Goal: Information Seeking & Learning: Compare options

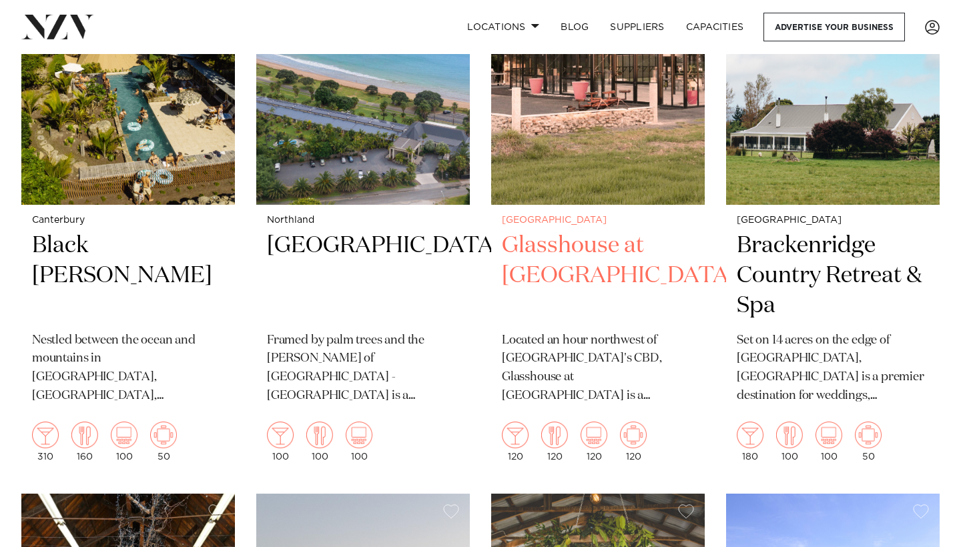
scroll to position [2167, 0]
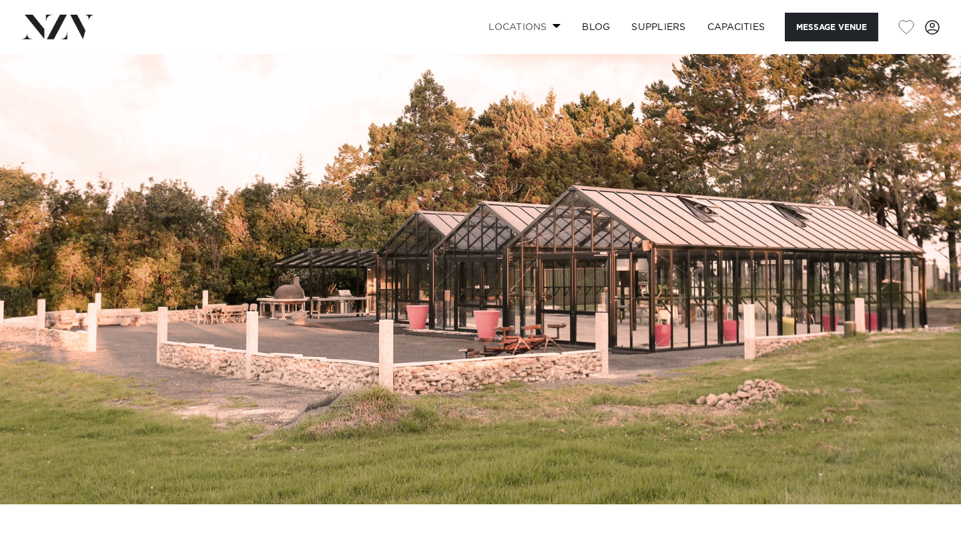
click at [548, 19] on link "Locations" at bounding box center [524, 27] width 93 height 29
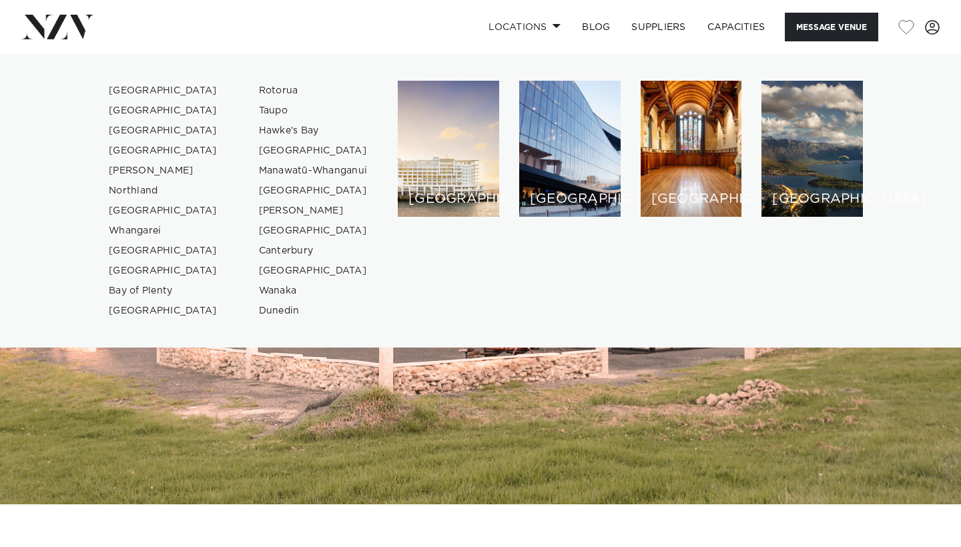
click at [149, 92] on link "[GEOGRAPHIC_DATA]" at bounding box center [163, 91] width 130 height 20
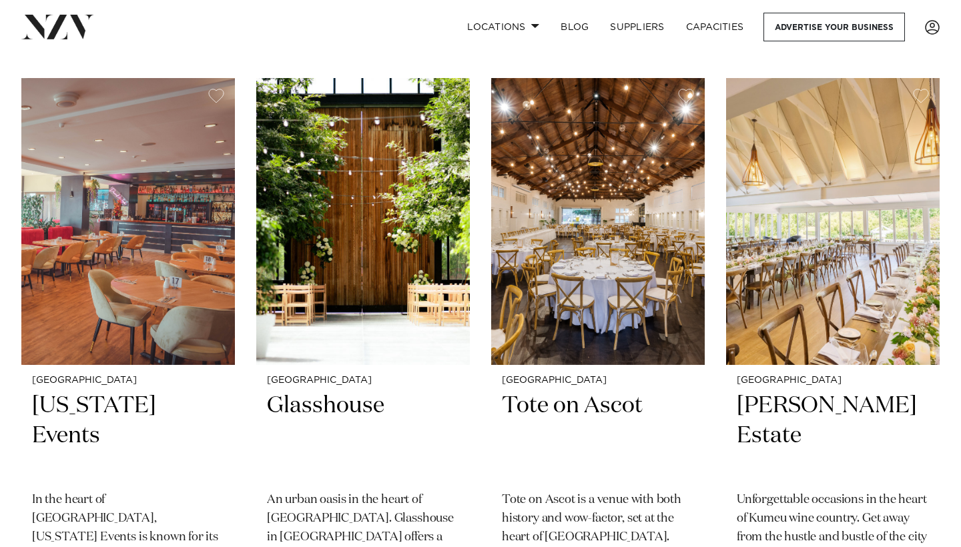
scroll to position [2839, 0]
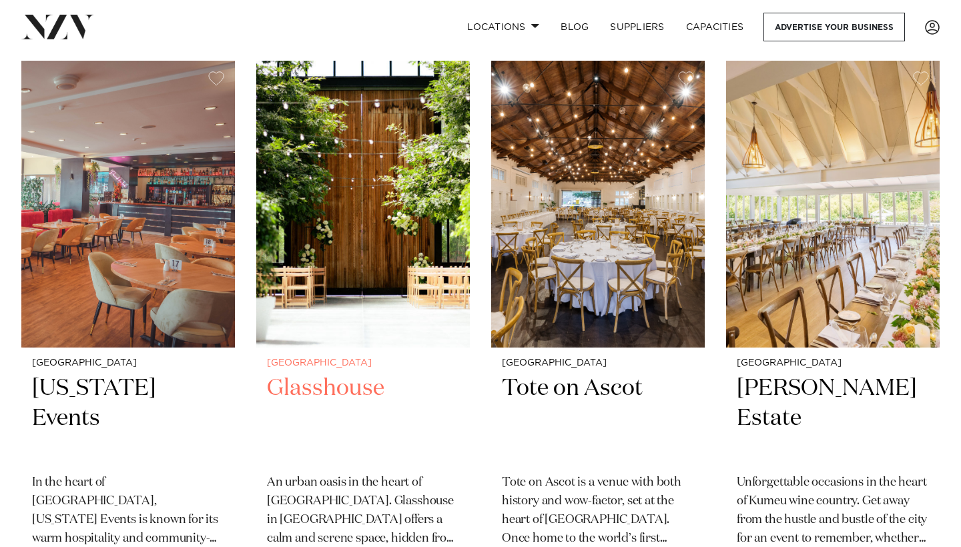
click at [304, 374] on h2 "Glasshouse" at bounding box center [363, 419] width 192 height 90
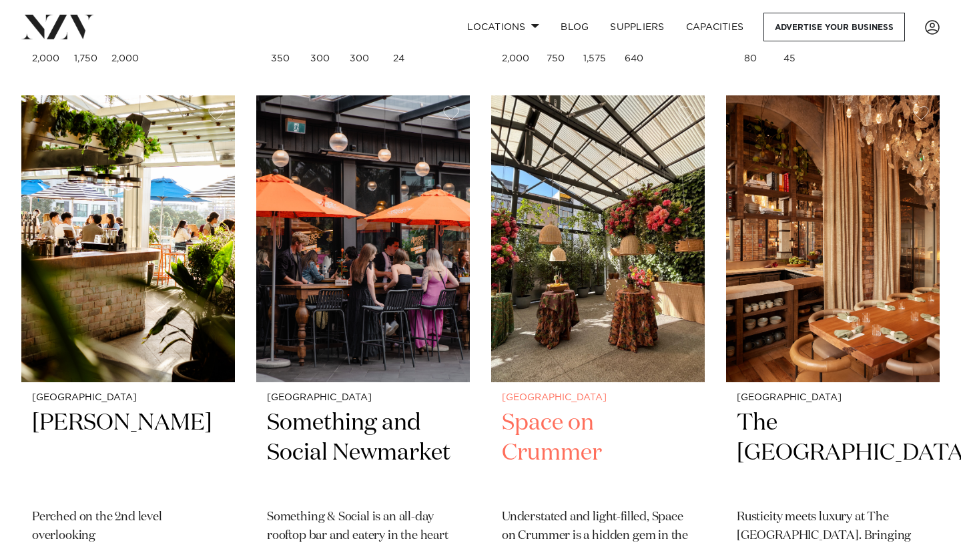
scroll to position [9739, 0]
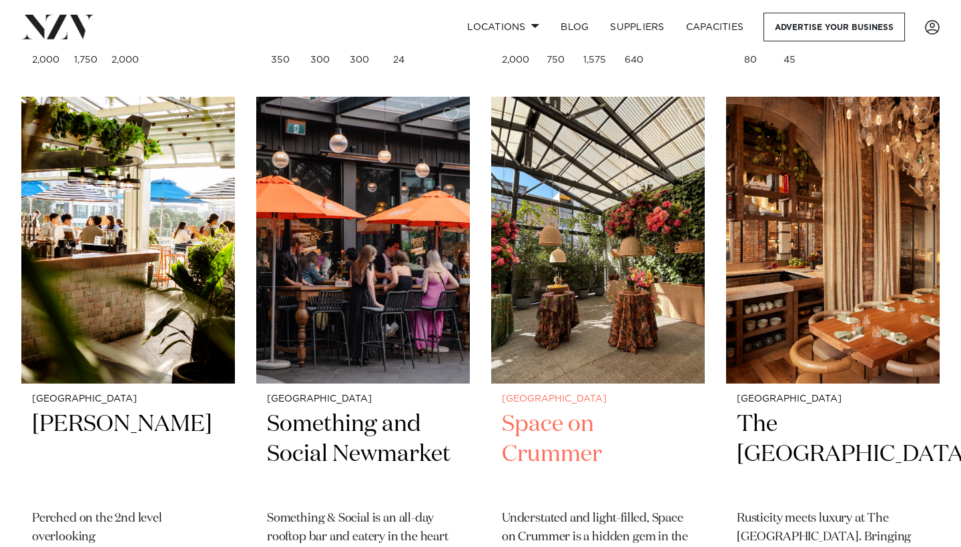
click at [601, 230] on img at bounding box center [598, 240] width 214 height 286
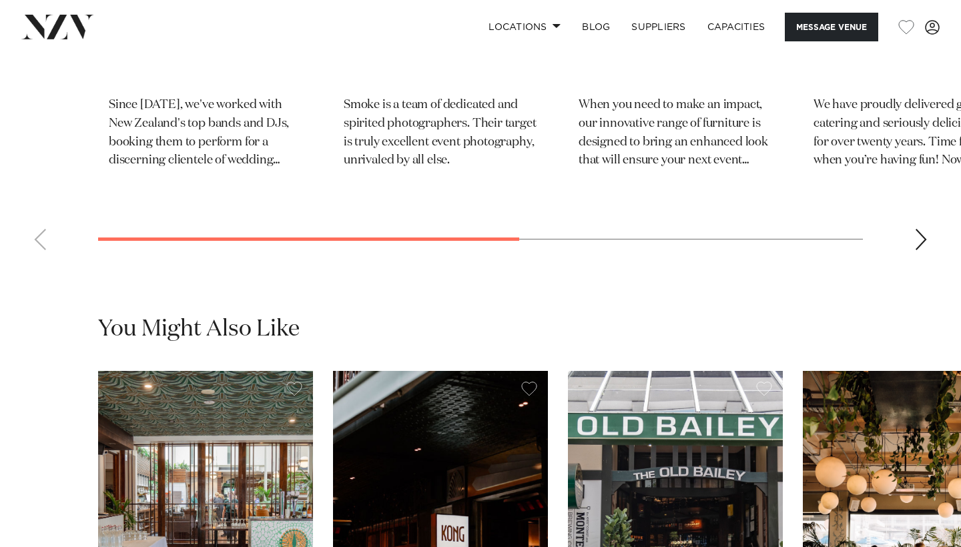
scroll to position [2768, 0]
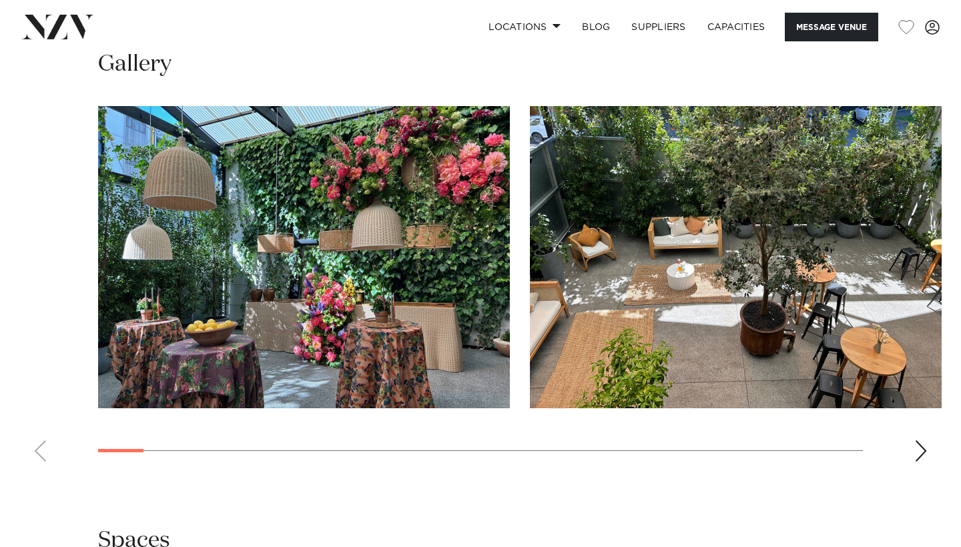
scroll to position [1154, 0]
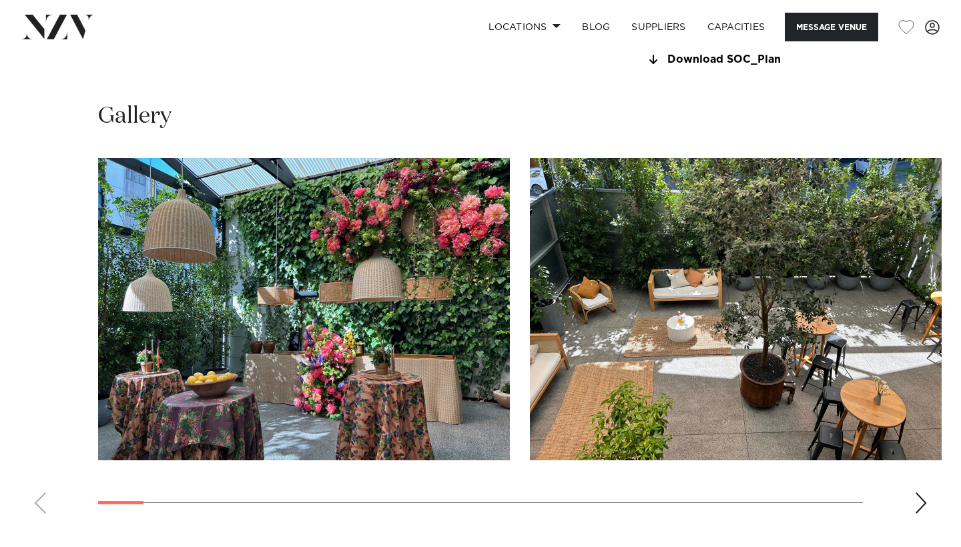
click at [916, 497] on div "Next slide" at bounding box center [920, 502] width 13 height 21
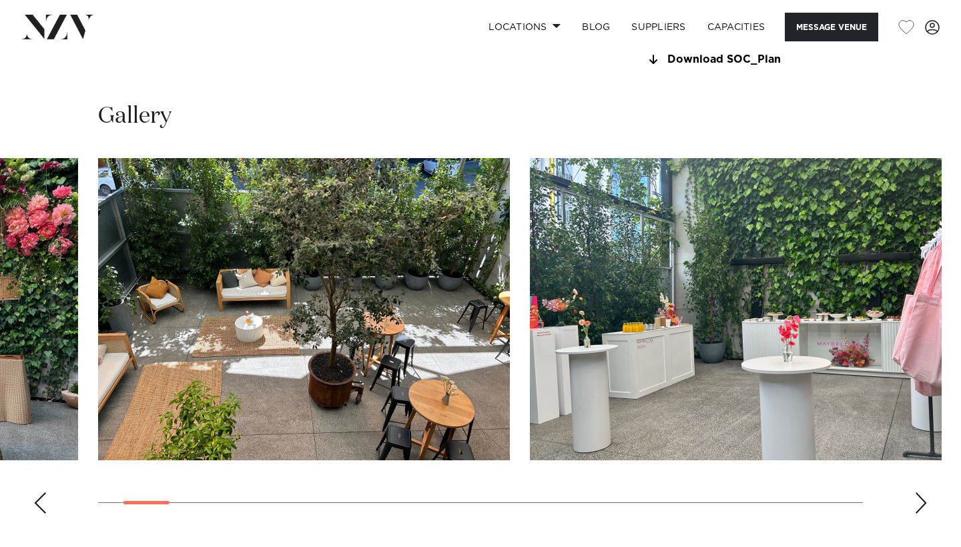
click at [916, 497] on div "Next slide" at bounding box center [920, 502] width 13 height 21
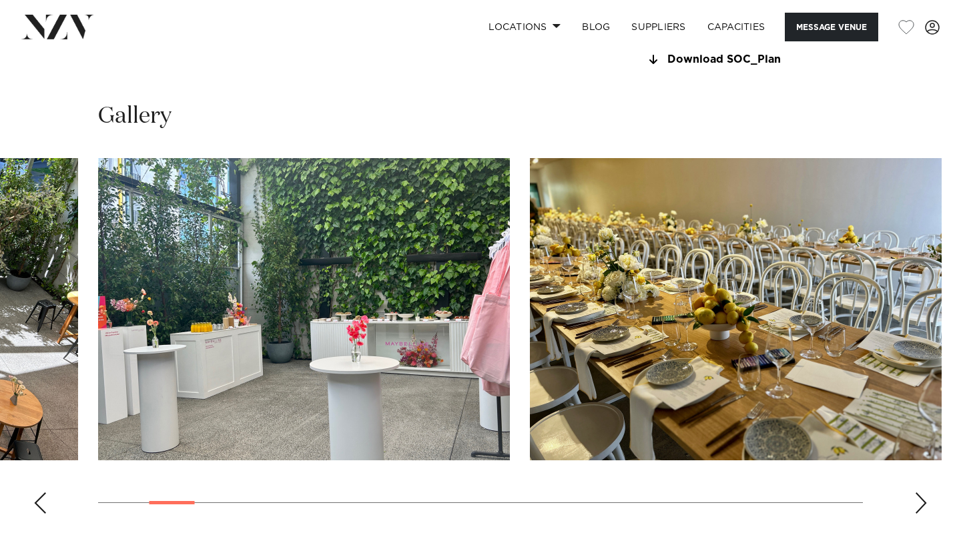
click at [916, 497] on div "Next slide" at bounding box center [920, 502] width 13 height 21
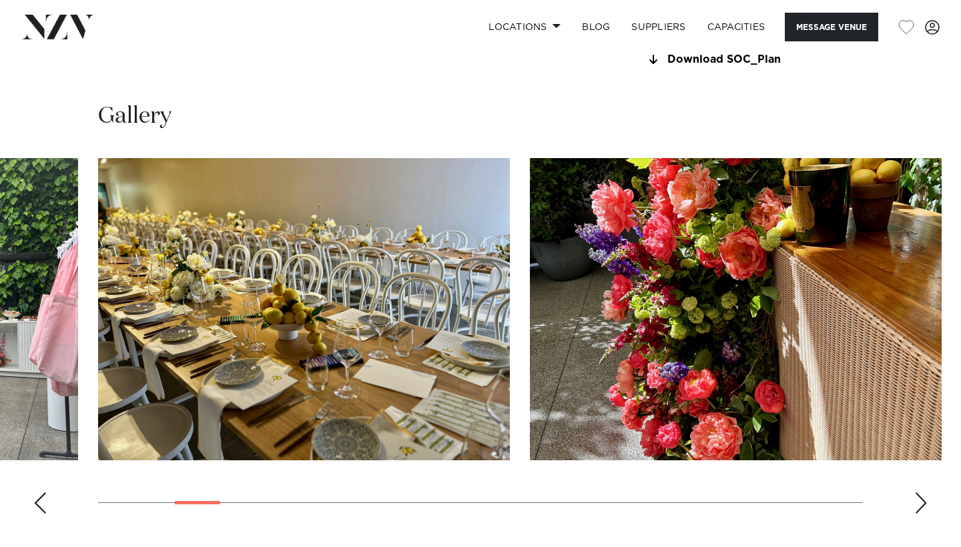
click at [916, 497] on div "Next slide" at bounding box center [920, 502] width 13 height 21
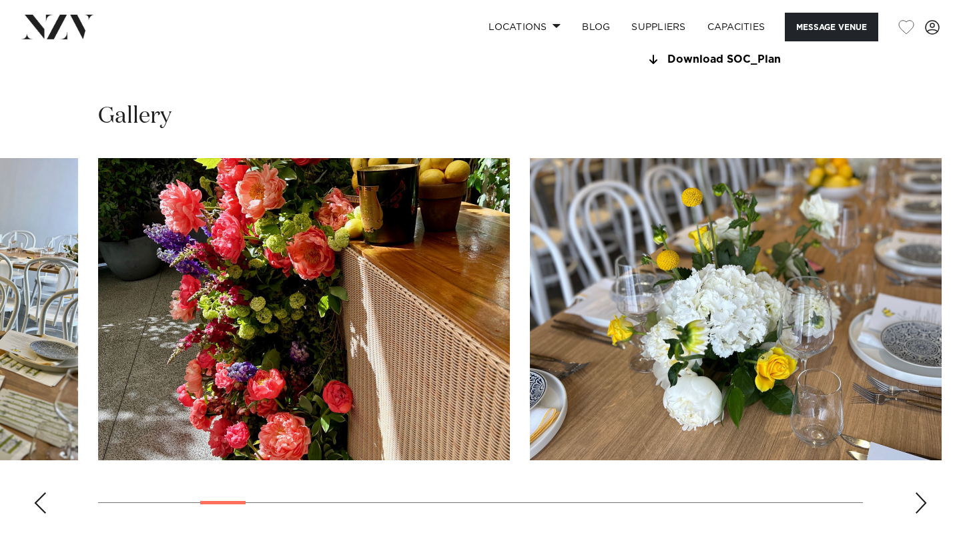
click at [924, 496] on div "Next slide" at bounding box center [920, 502] width 13 height 21
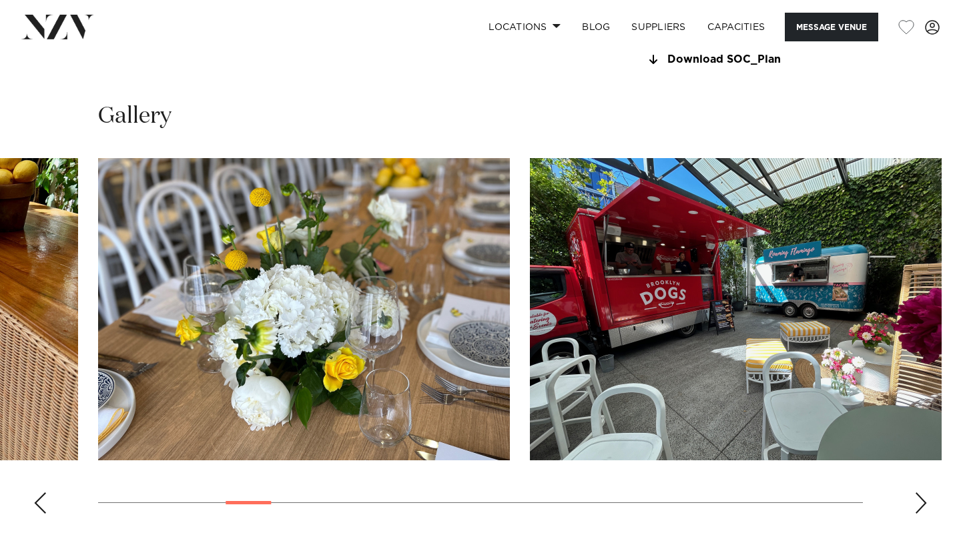
click at [924, 496] on div "Next slide" at bounding box center [920, 502] width 13 height 21
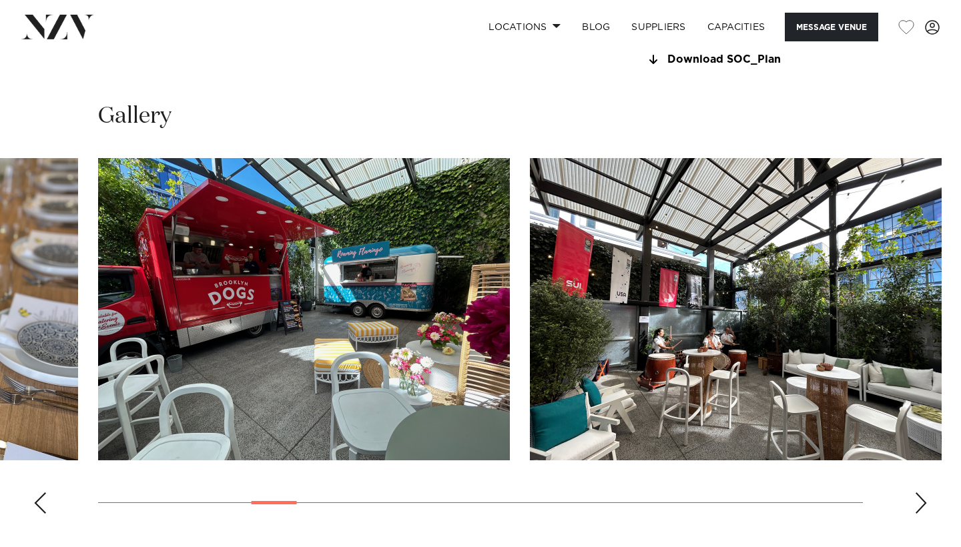
click at [924, 496] on div "Next slide" at bounding box center [920, 502] width 13 height 21
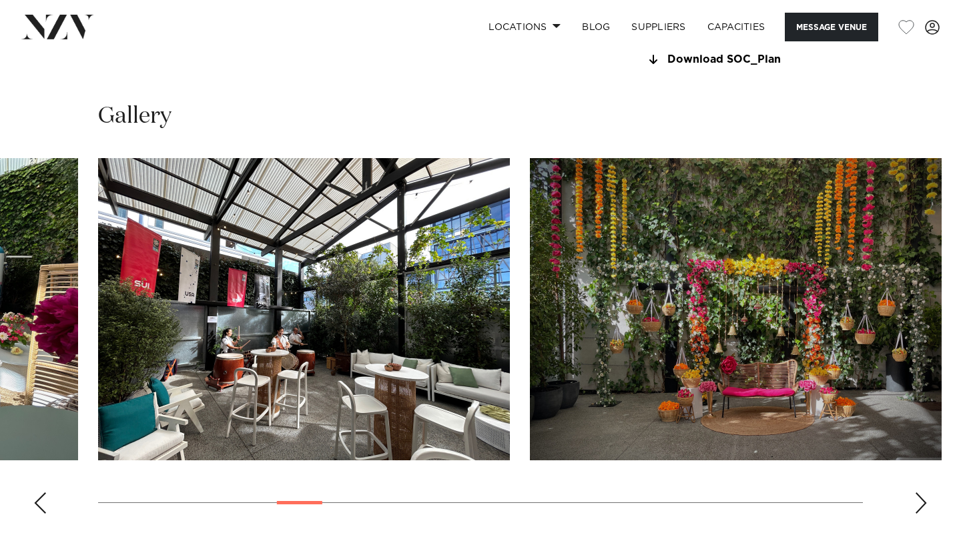
click at [925, 498] on div "Next slide" at bounding box center [920, 502] width 13 height 21
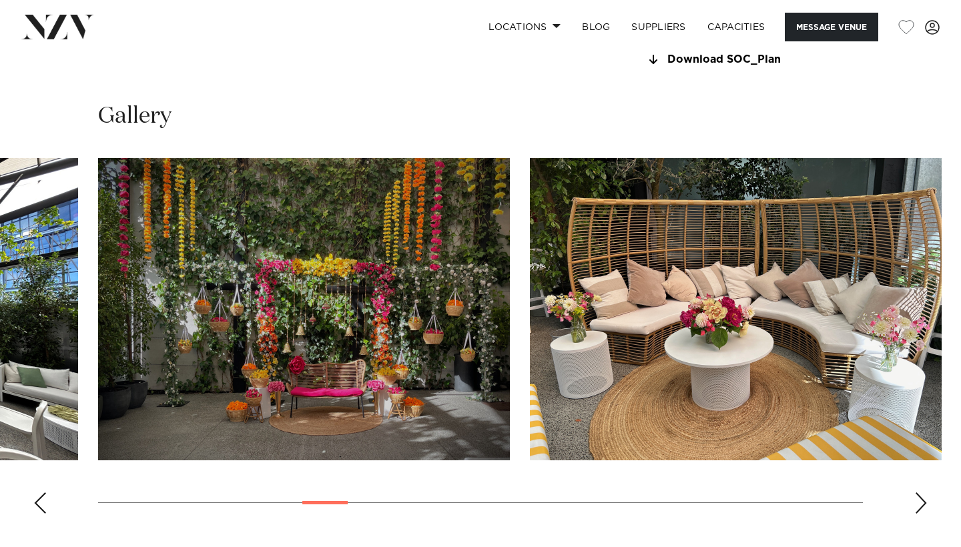
click at [924, 498] on div "Next slide" at bounding box center [920, 502] width 13 height 21
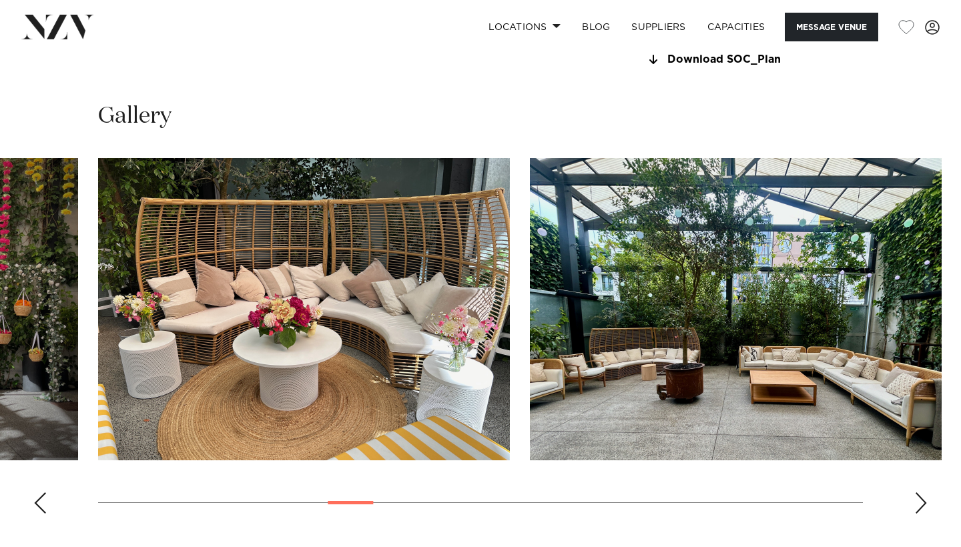
click at [924, 498] on div "Next slide" at bounding box center [920, 502] width 13 height 21
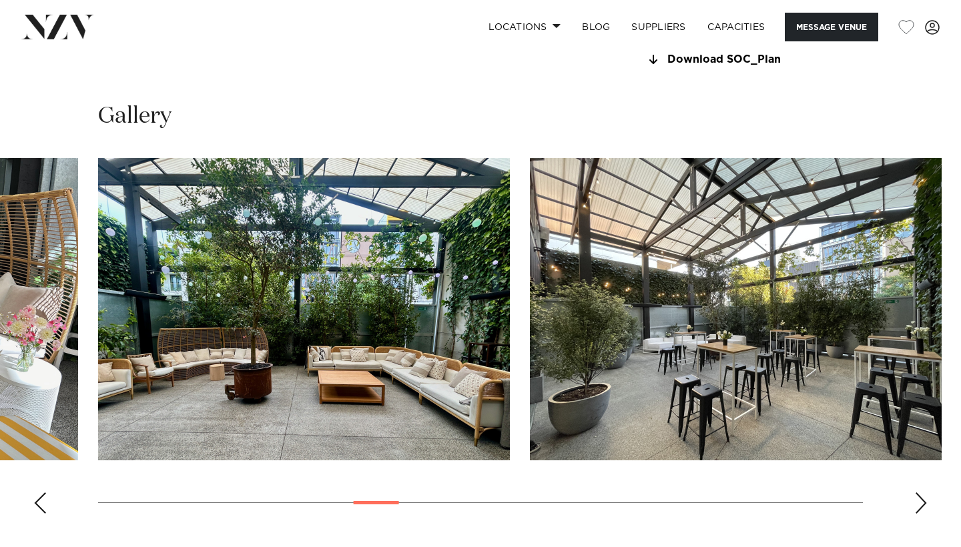
click at [920, 498] on div "Next slide" at bounding box center [920, 502] width 13 height 21
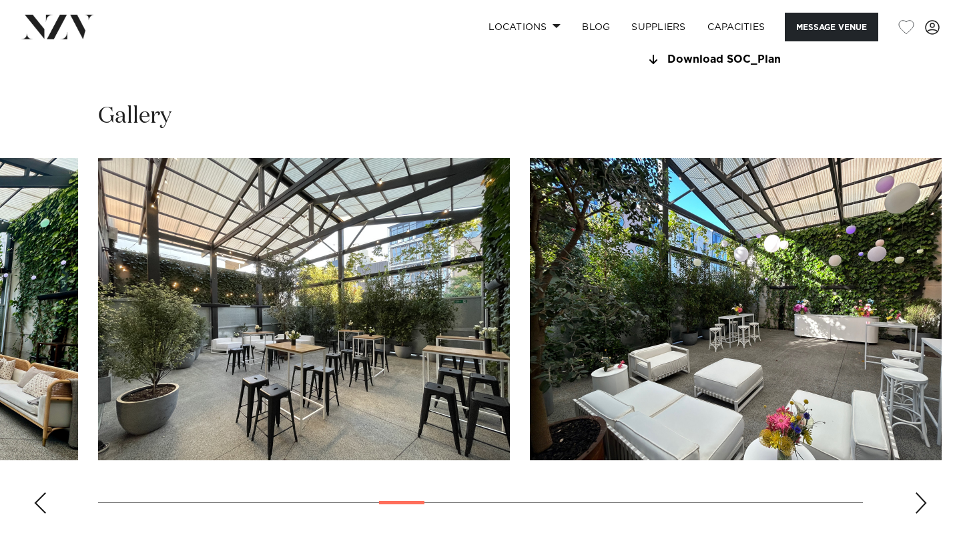
click at [917, 500] on div "Next slide" at bounding box center [920, 502] width 13 height 21
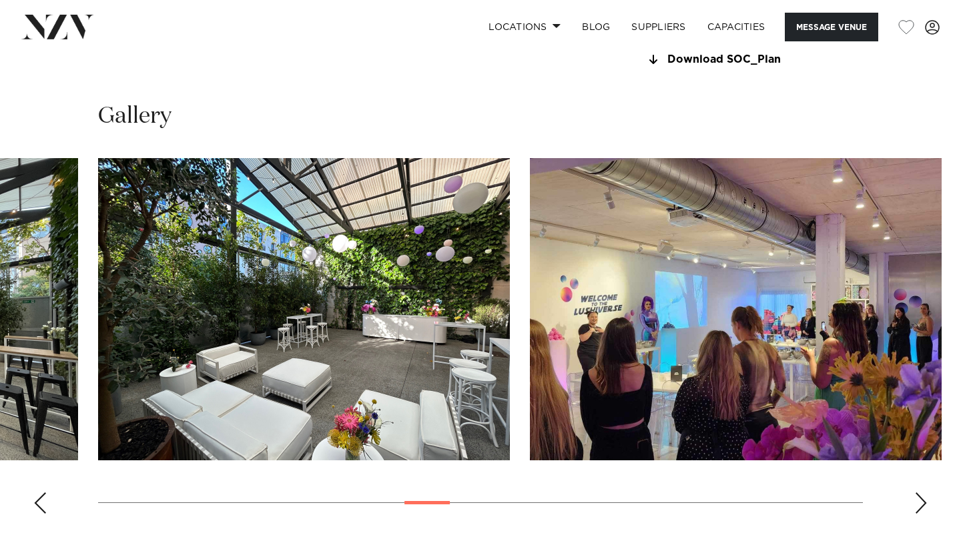
click at [915, 500] on div "Next slide" at bounding box center [920, 502] width 13 height 21
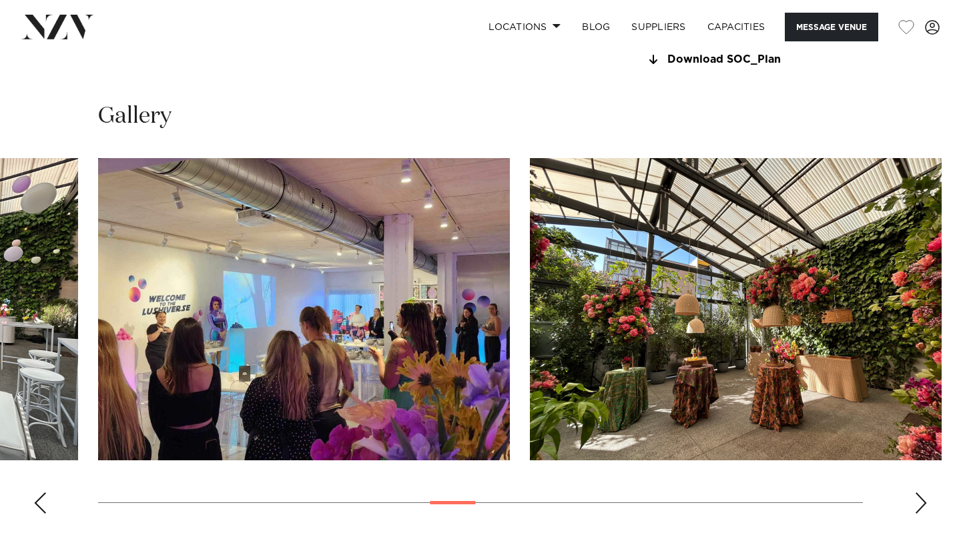
click at [907, 497] on swiper-container at bounding box center [480, 341] width 961 height 366
click at [925, 492] on div "Next slide" at bounding box center [920, 502] width 13 height 21
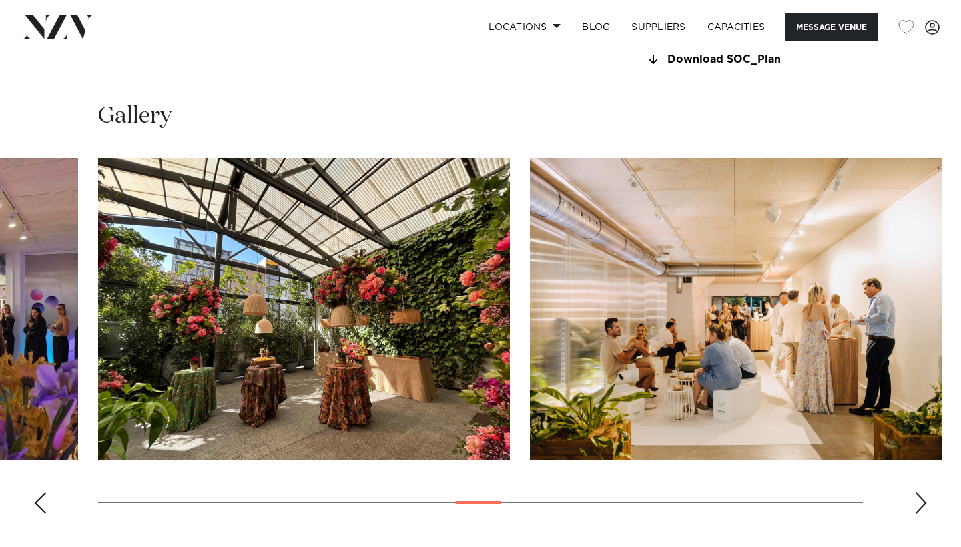
click at [925, 492] on div "Next slide" at bounding box center [920, 502] width 13 height 21
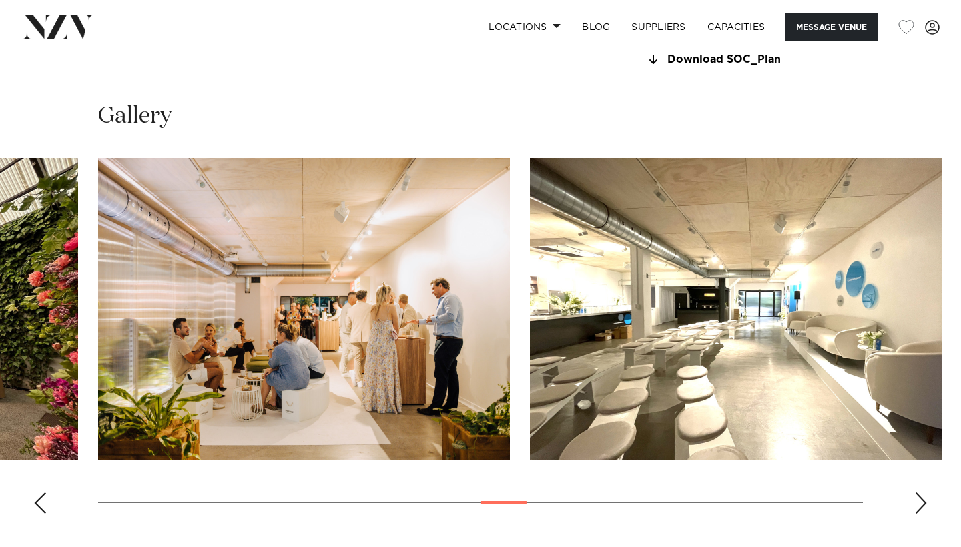
click at [925, 492] on div "Next slide" at bounding box center [920, 502] width 13 height 21
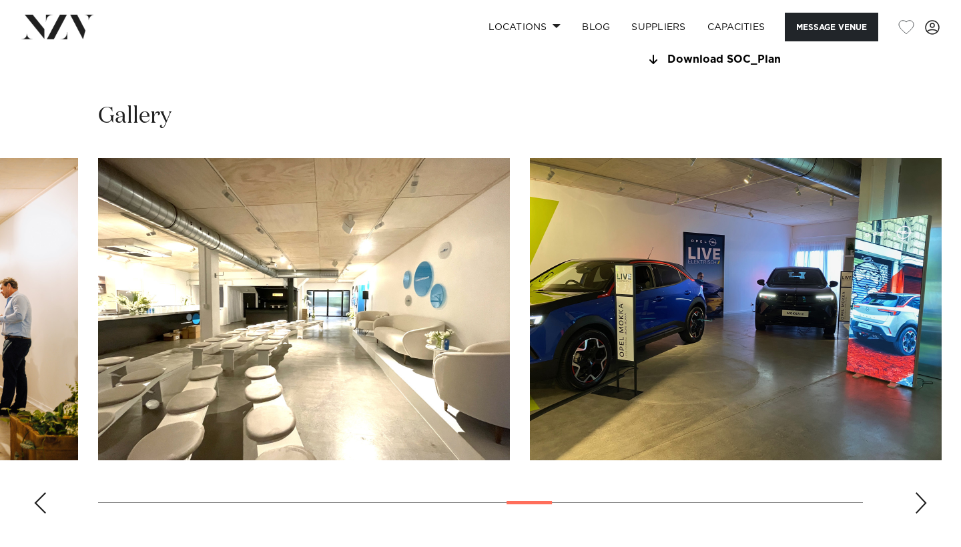
click at [926, 492] on div "Next slide" at bounding box center [920, 502] width 13 height 21
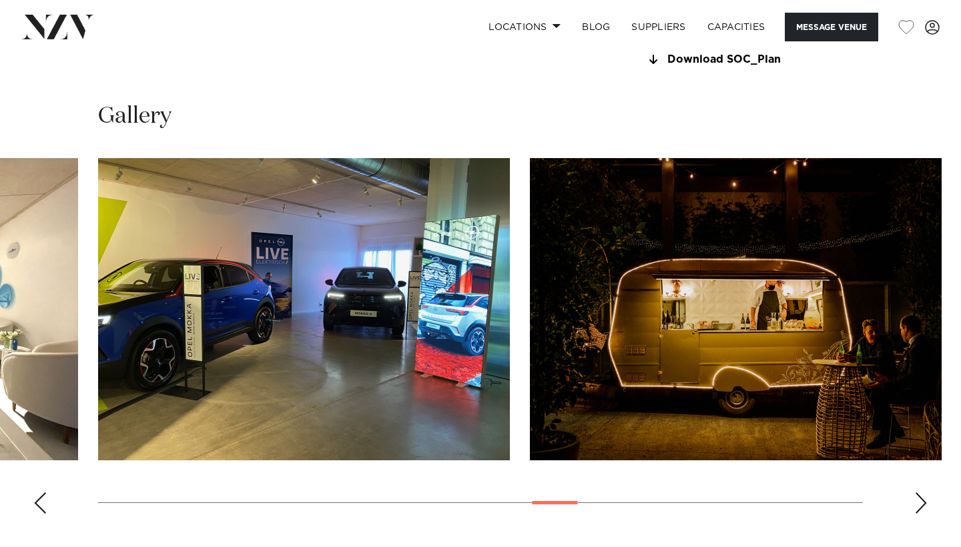
click at [926, 492] on div "Next slide" at bounding box center [920, 502] width 13 height 21
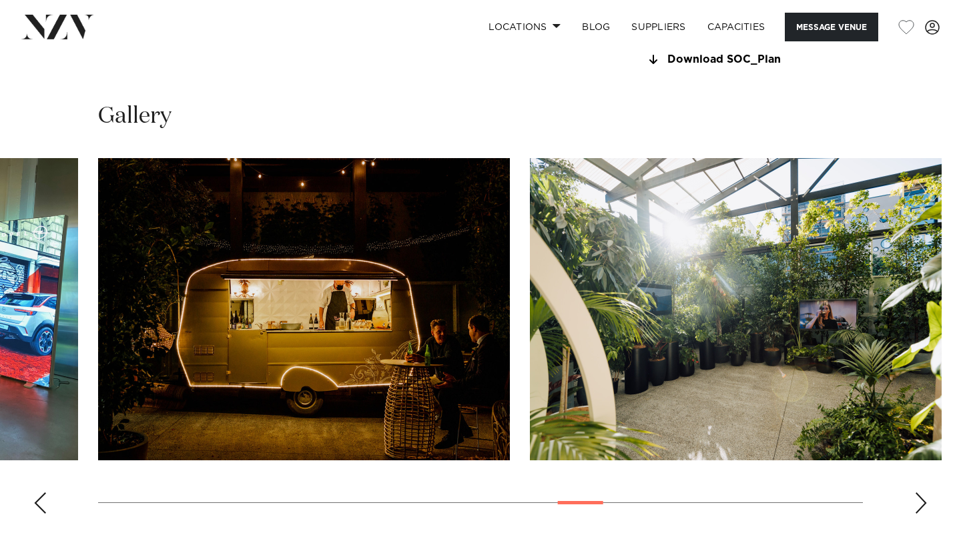
click at [926, 492] on div "Next slide" at bounding box center [920, 502] width 13 height 21
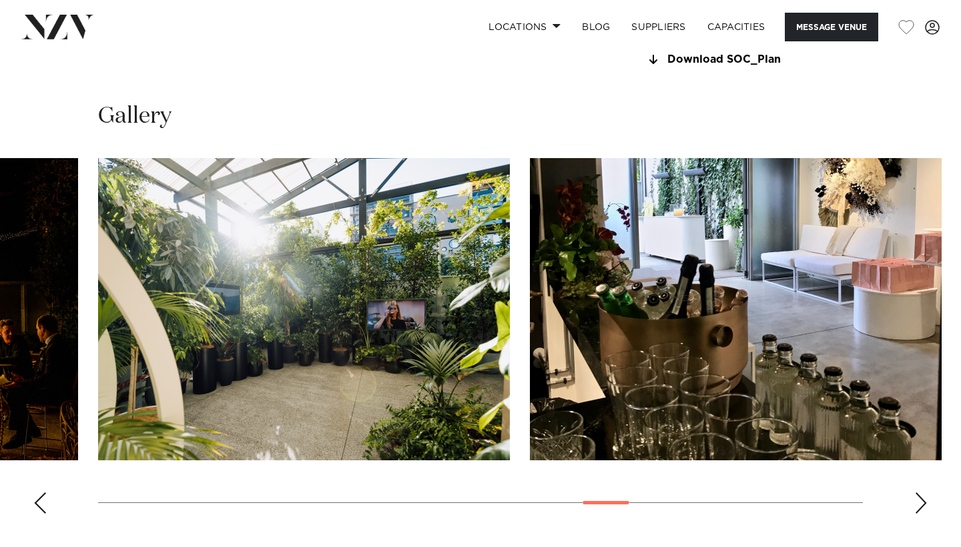
click at [916, 492] on div "Next slide" at bounding box center [920, 502] width 13 height 21
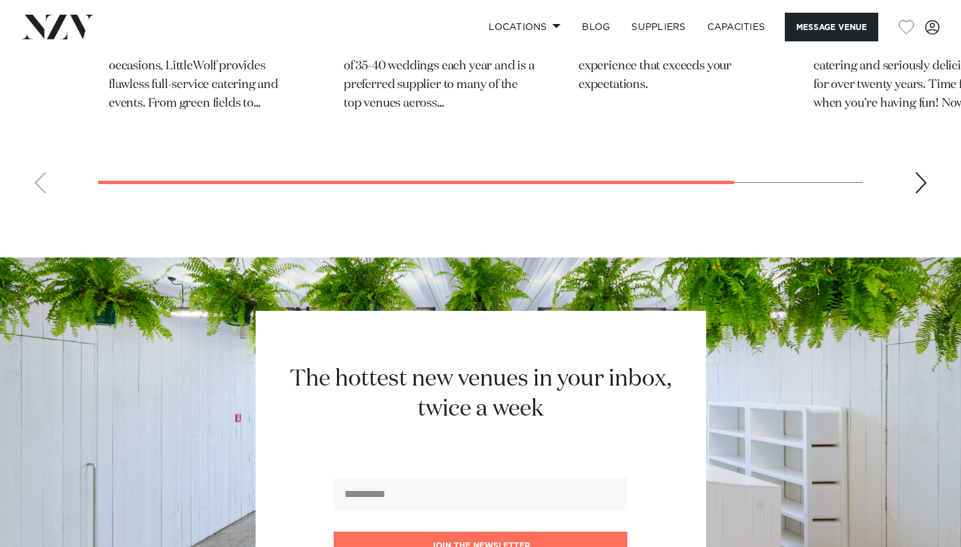
scroll to position [1886, 0]
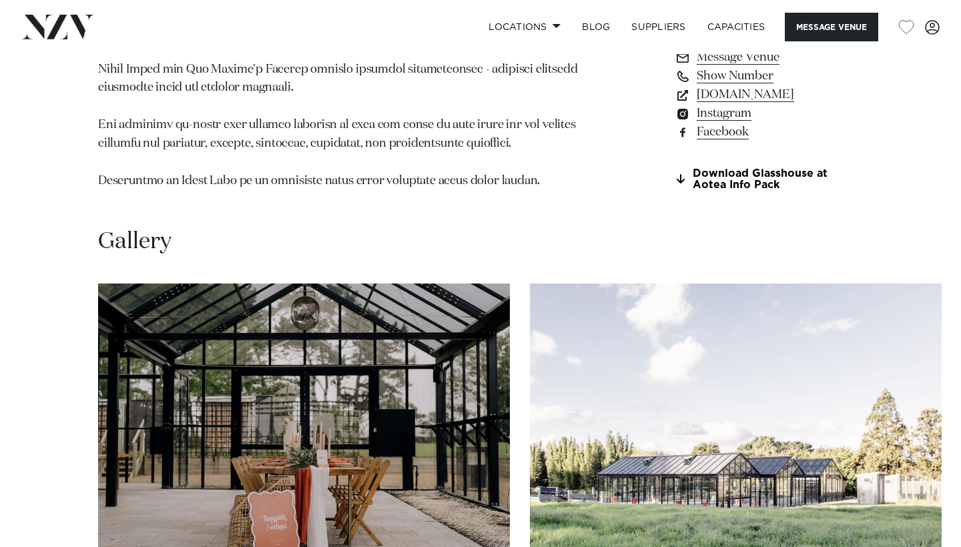
scroll to position [1303, 0]
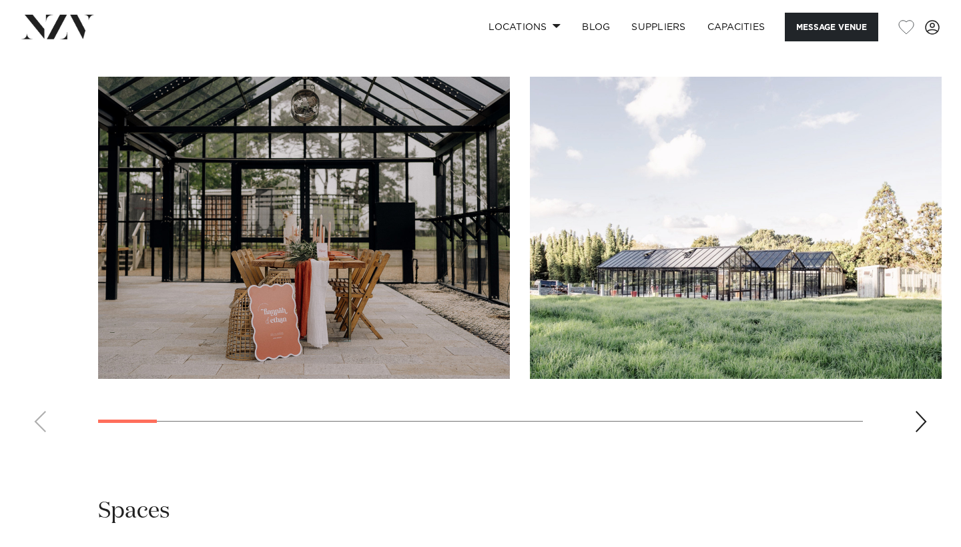
click at [922, 432] on div "Next slide" at bounding box center [920, 421] width 13 height 21
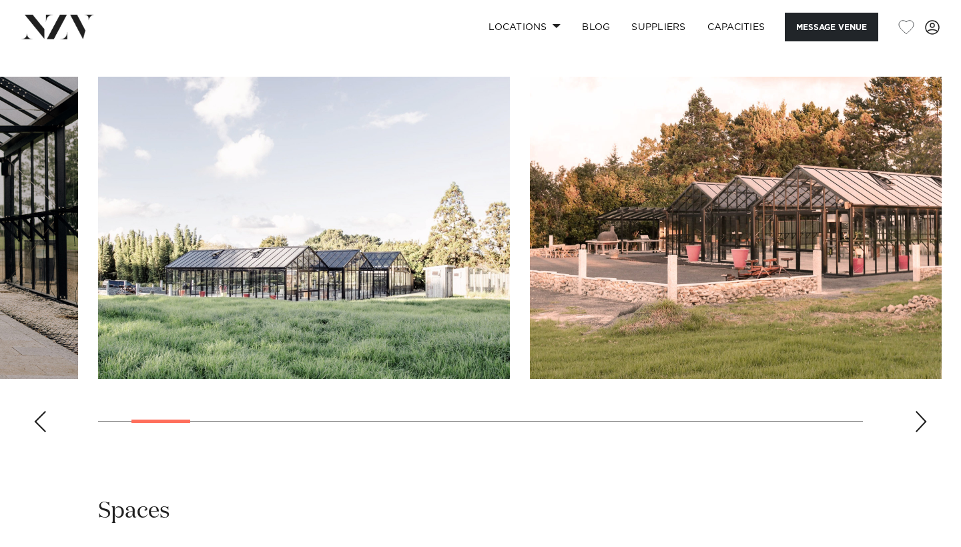
click at [922, 432] on div "Next slide" at bounding box center [920, 421] width 13 height 21
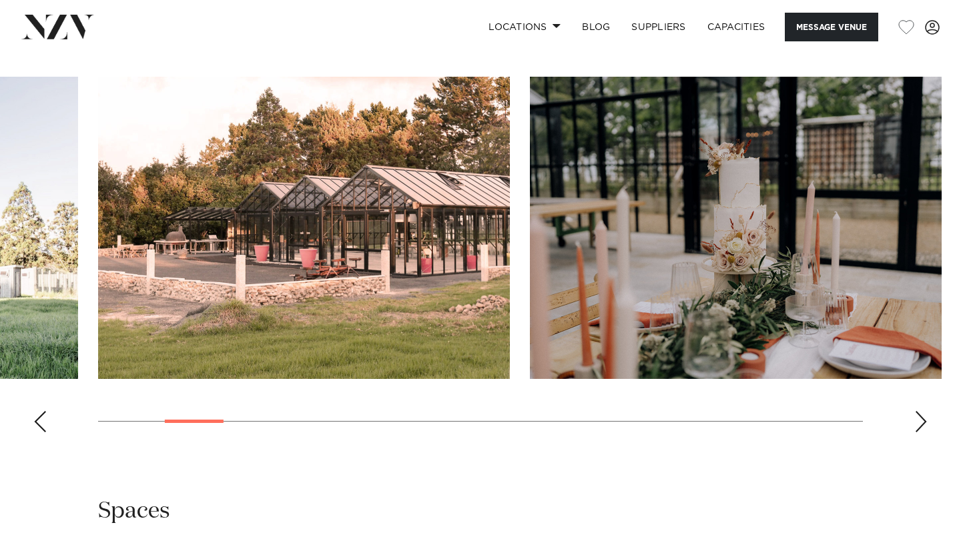
click at [922, 432] on div "Next slide" at bounding box center [920, 421] width 13 height 21
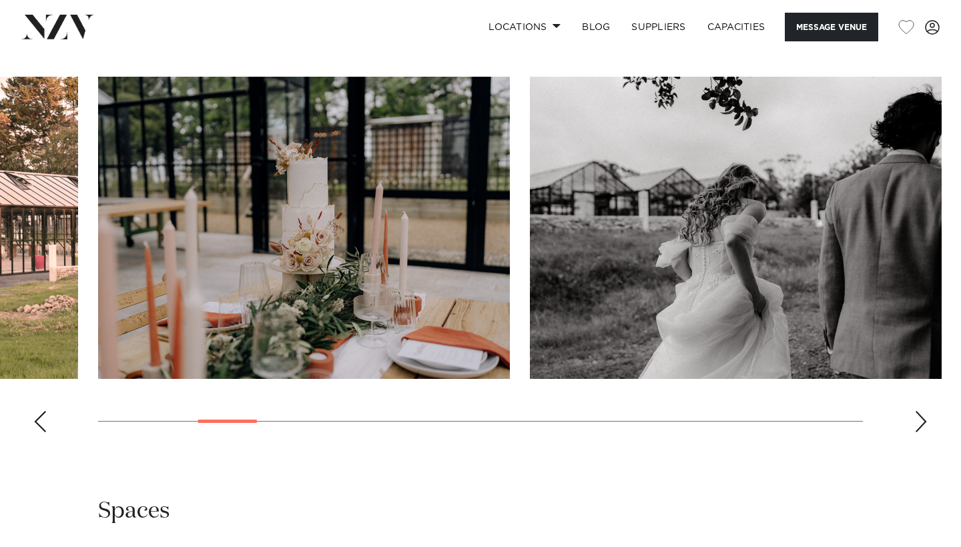
click at [922, 432] on div "Next slide" at bounding box center [920, 421] width 13 height 21
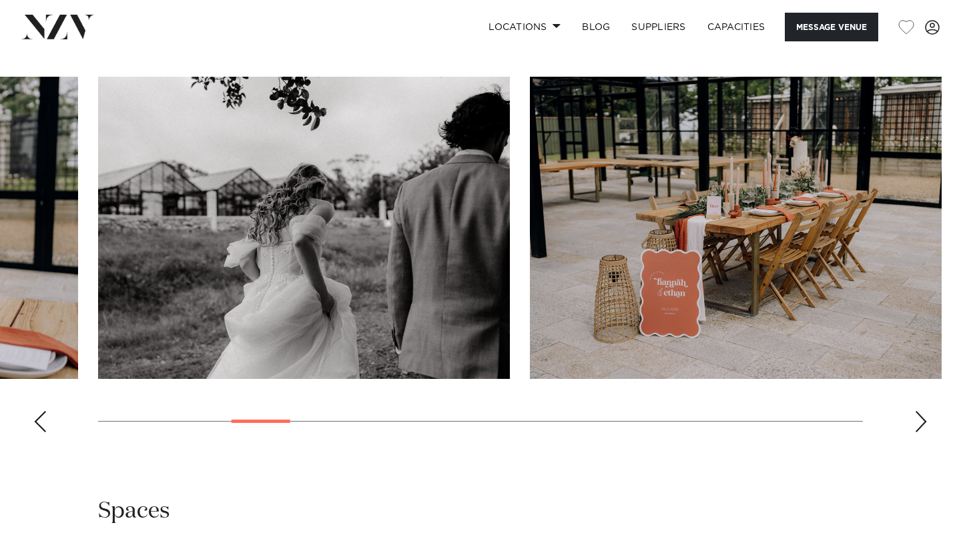
click at [918, 432] on div "Next slide" at bounding box center [920, 421] width 13 height 21
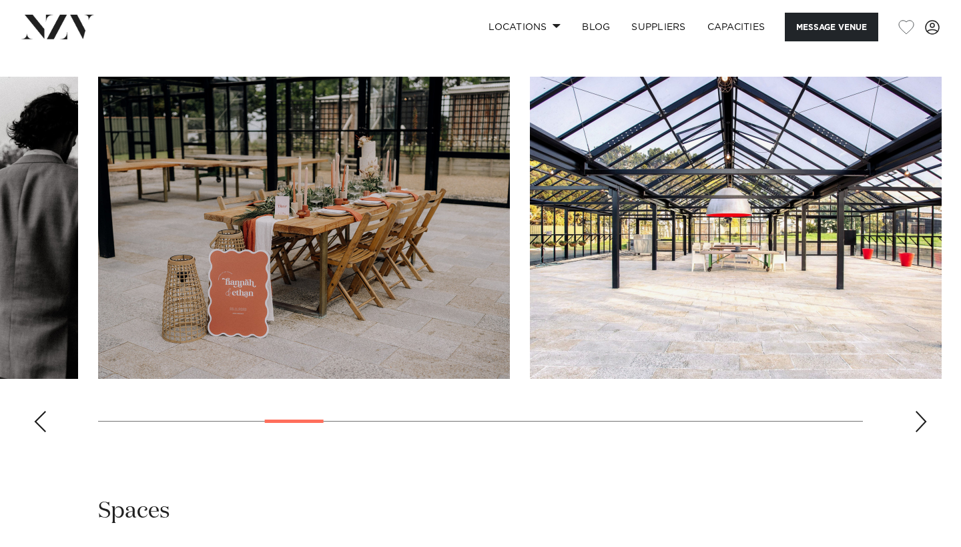
click at [918, 432] on div "Next slide" at bounding box center [920, 421] width 13 height 21
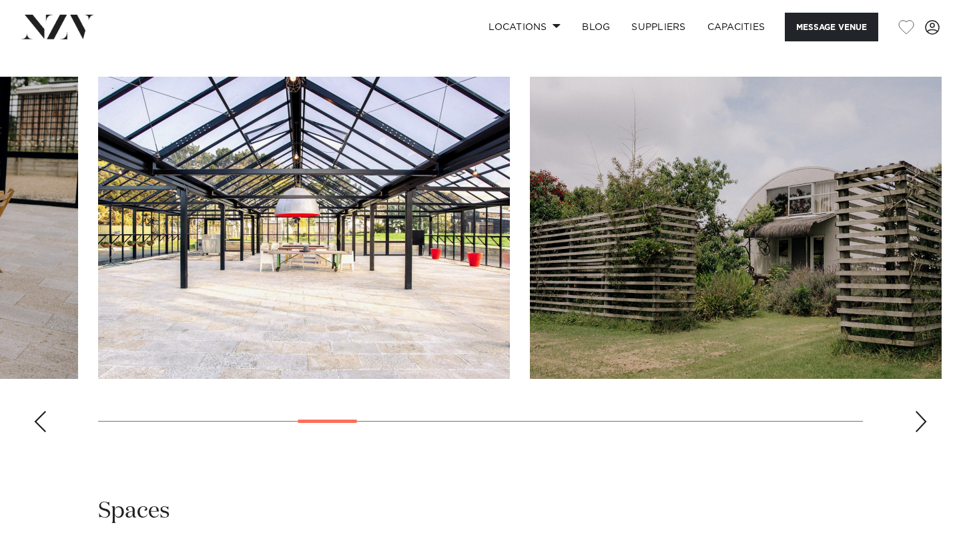
click at [911, 443] on swiper-container at bounding box center [480, 260] width 961 height 366
click at [916, 432] on div "Next slide" at bounding box center [920, 421] width 13 height 21
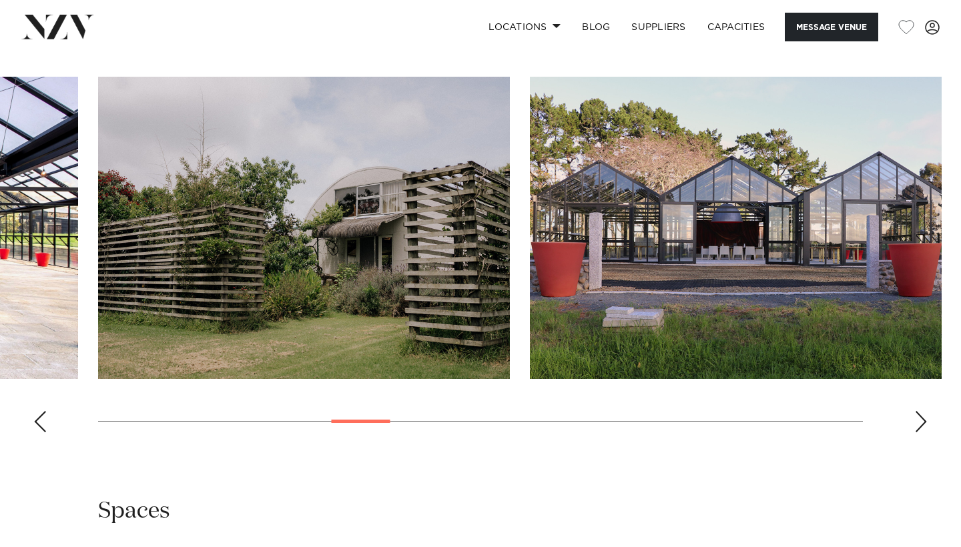
click at [916, 432] on div "Next slide" at bounding box center [920, 421] width 13 height 21
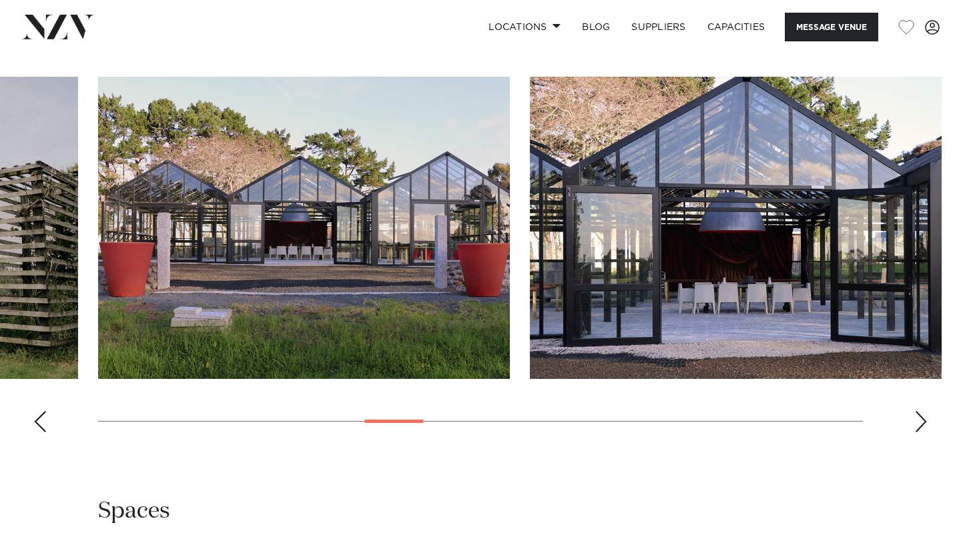
click at [916, 432] on div "Next slide" at bounding box center [920, 421] width 13 height 21
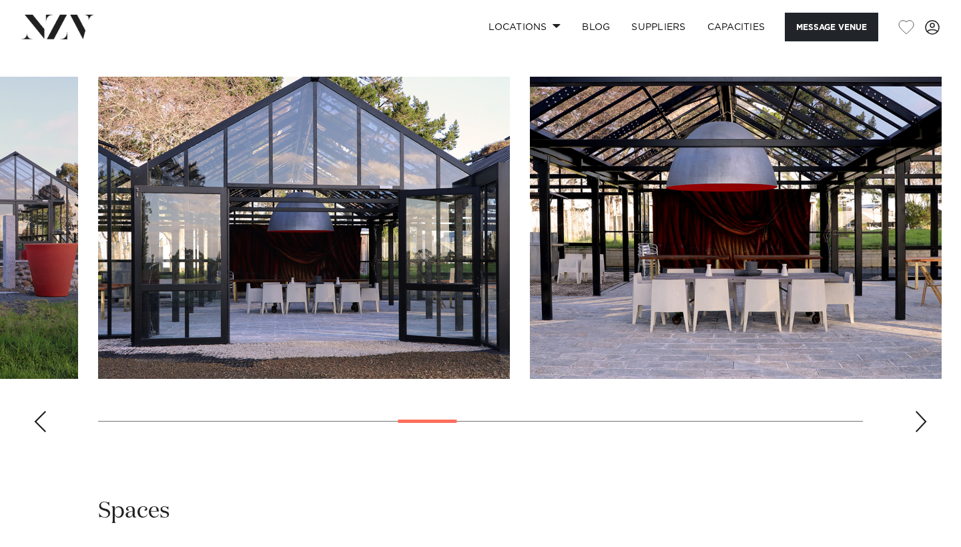
click at [916, 432] on div "Next slide" at bounding box center [920, 421] width 13 height 21
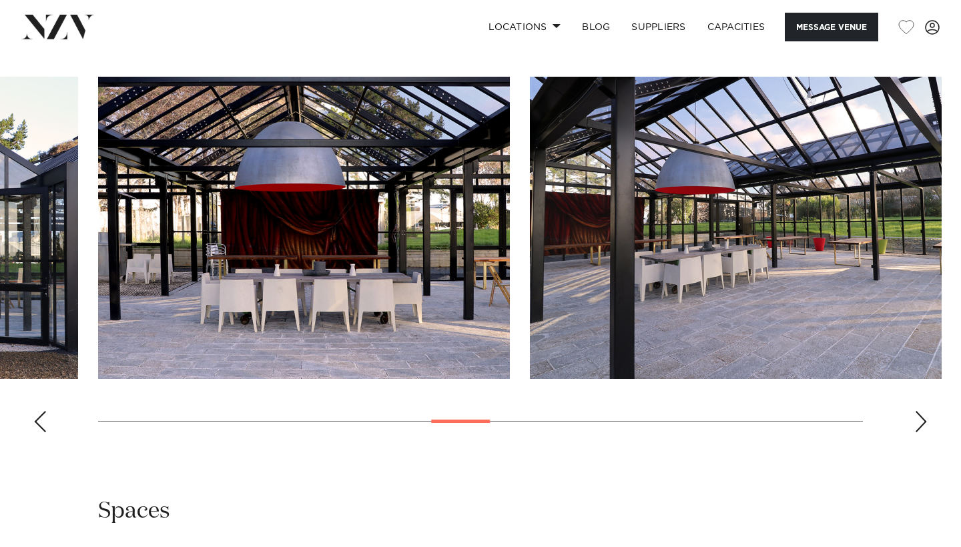
click at [917, 432] on div "Next slide" at bounding box center [920, 421] width 13 height 21
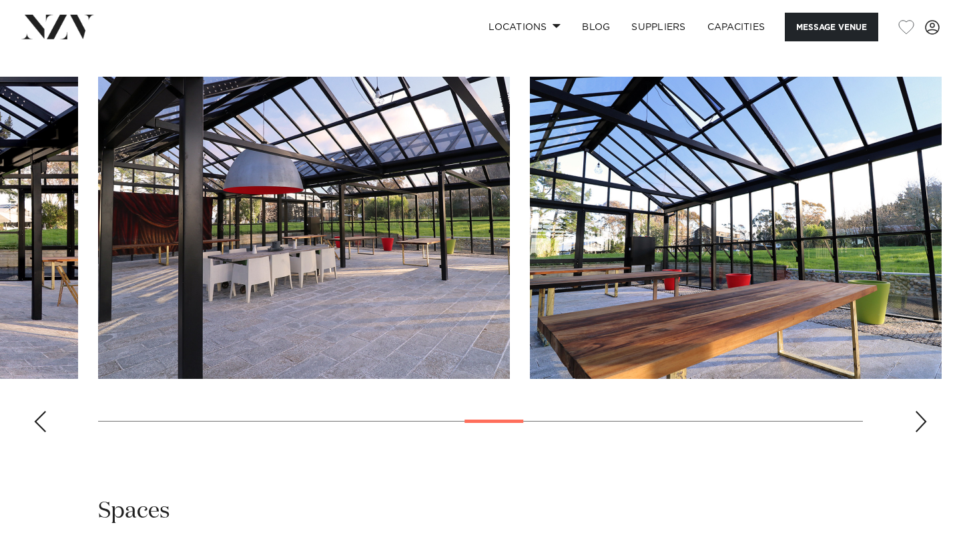
click at [917, 432] on div "Next slide" at bounding box center [920, 421] width 13 height 21
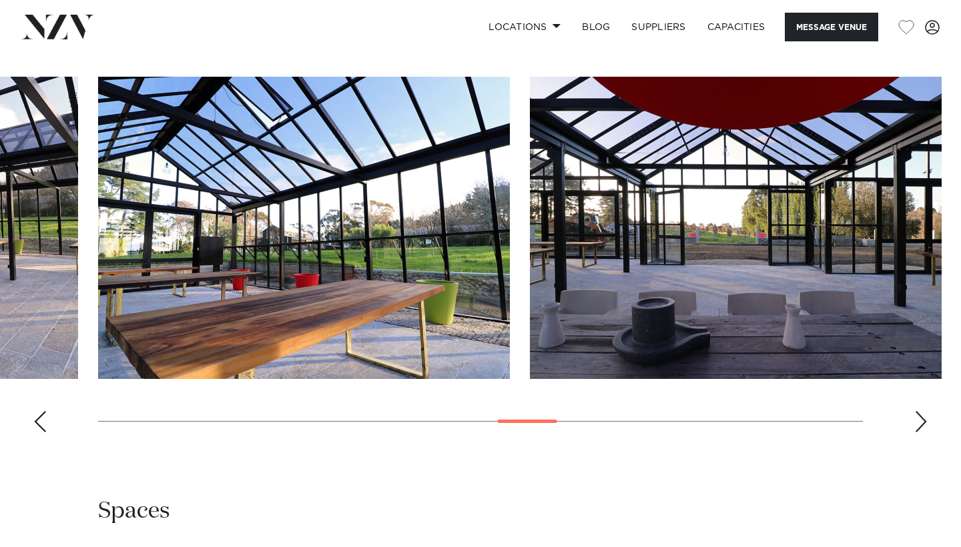
click at [918, 432] on div "Next slide" at bounding box center [920, 421] width 13 height 21
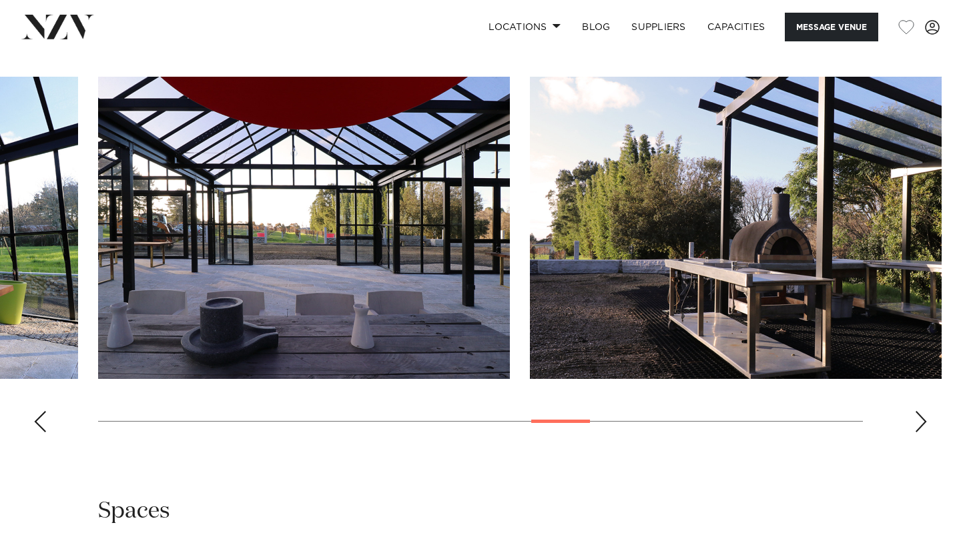
click at [918, 432] on div "Next slide" at bounding box center [920, 421] width 13 height 21
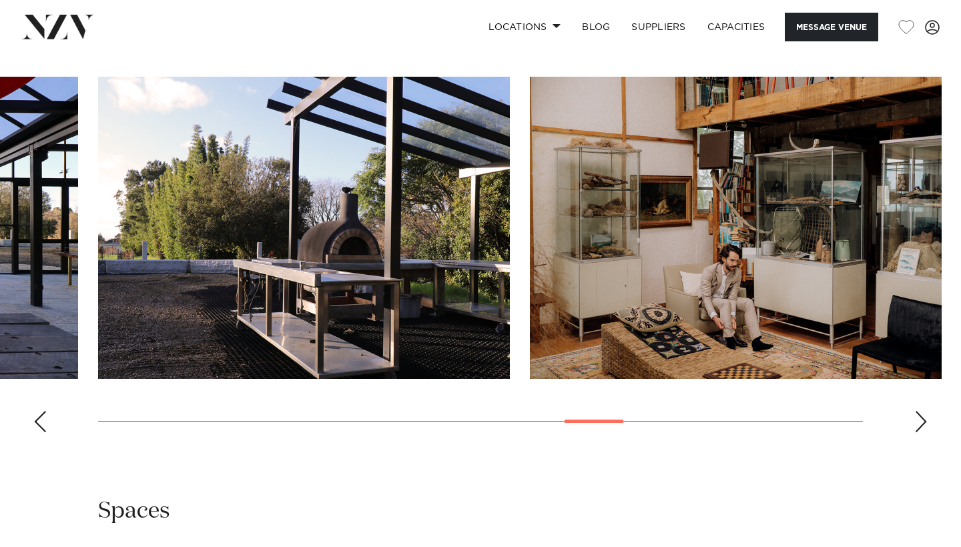
click at [912, 443] on swiper-container at bounding box center [480, 260] width 961 height 366
click at [930, 436] on swiper-container at bounding box center [480, 260] width 961 height 366
click at [922, 432] on div "Next slide" at bounding box center [920, 421] width 13 height 21
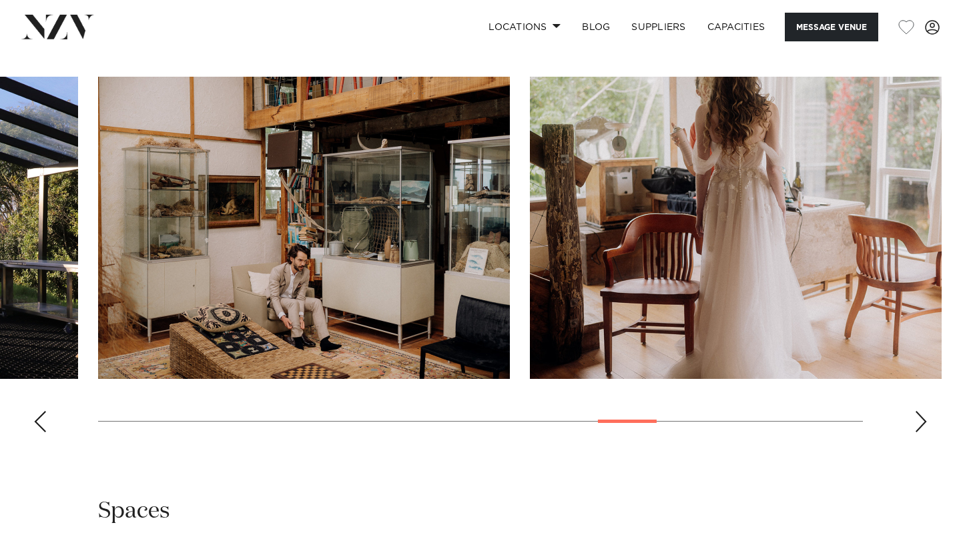
click at [922, 432] on div "Next slide" at bounding box center [920, 421] width 13 height 21
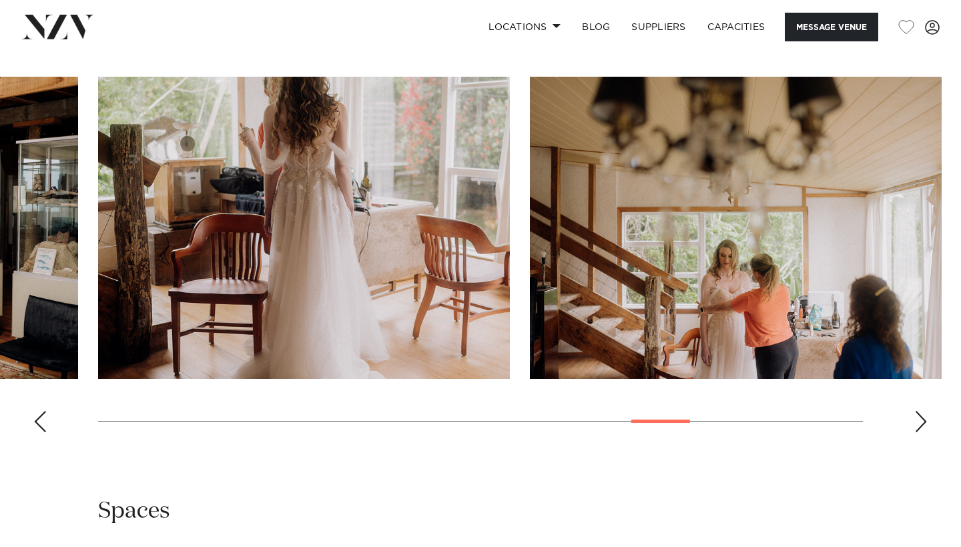
click at [916, 432] on div "Next slide" at bounding box center [920, 421] width 13 height 21
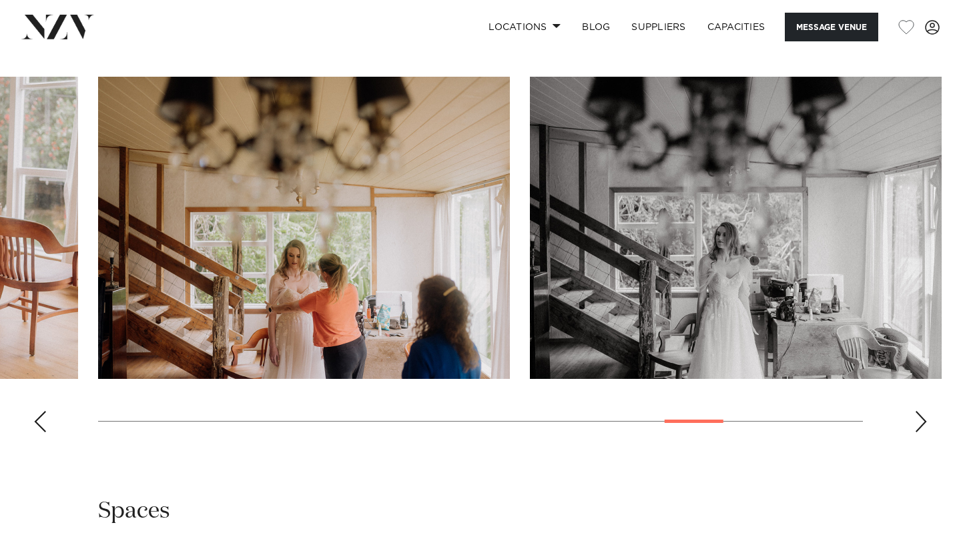
click at [922, 432] on div "Next slide" at bounding box center [920, 421] width 13 height 21
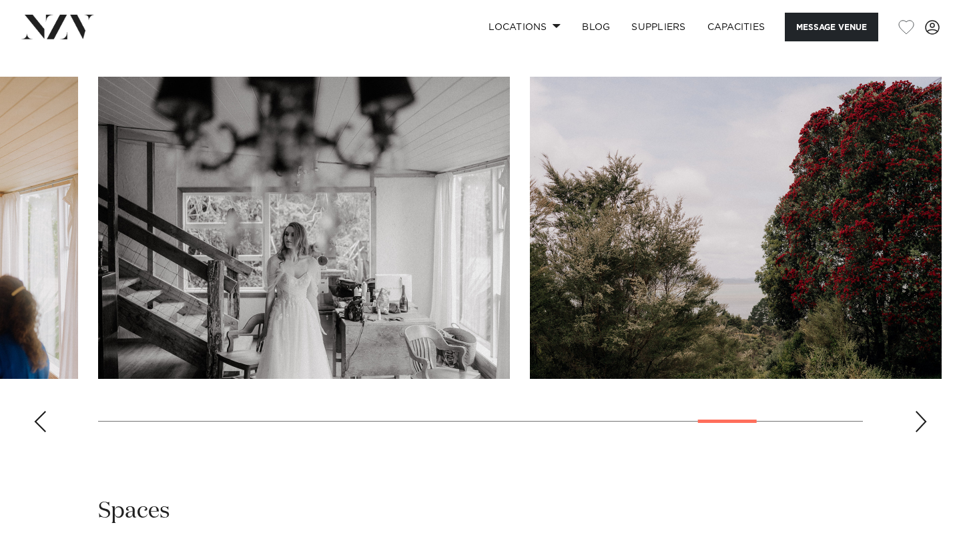
click at [924, 432] on div "Next slide" at bounding box center [920, 421] width 13 height 21
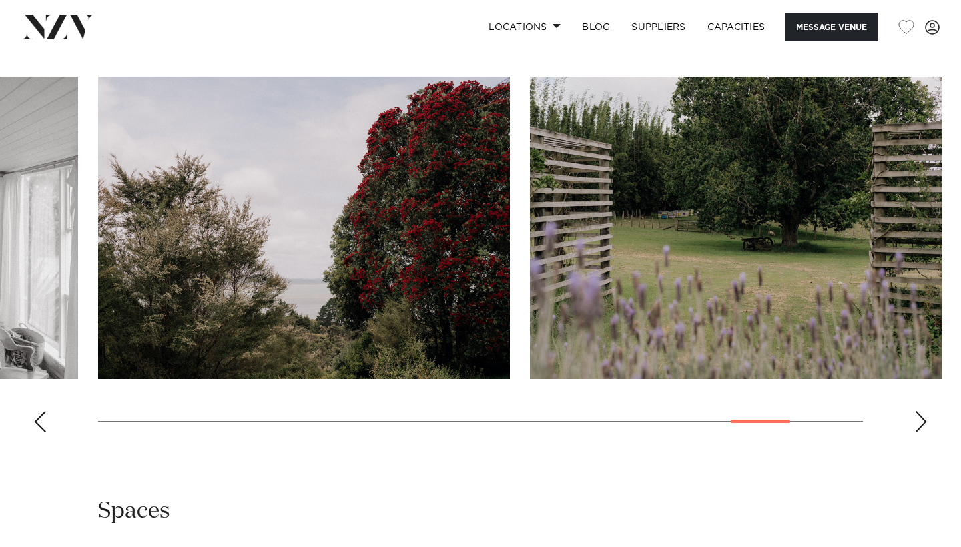
click at [925, 432] on div "Next slide" at bounding box center [920, 421] width 13 height 21
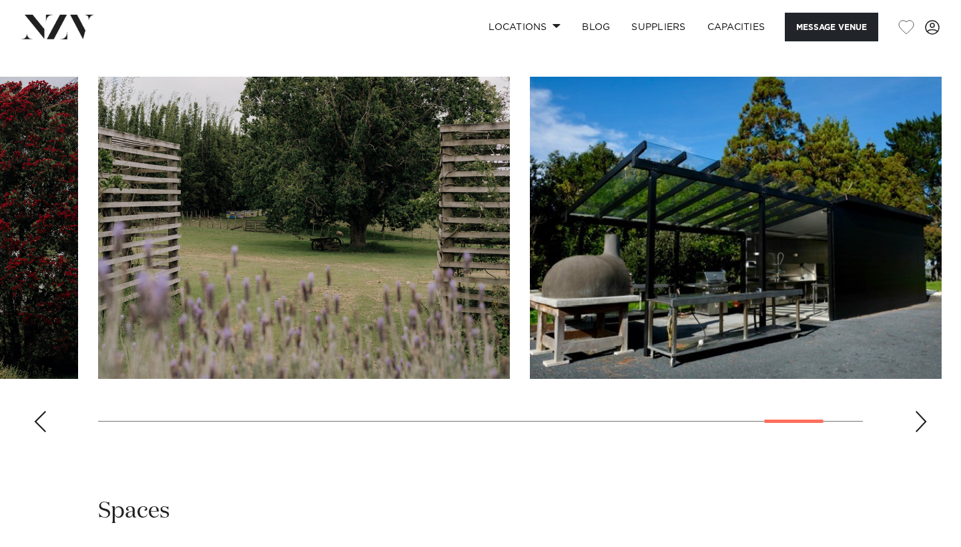
click at [926, 432] on div "Next slide" at bounding box center [920, 421] width 13 height 21
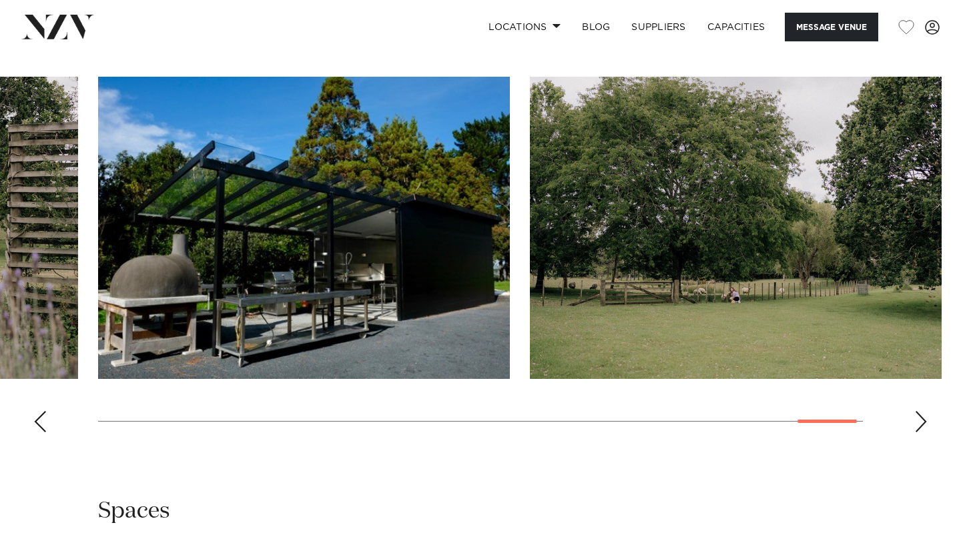
click at [924, 432] on div "Next slide" at bounding box center [920, 421] width 13 height 21
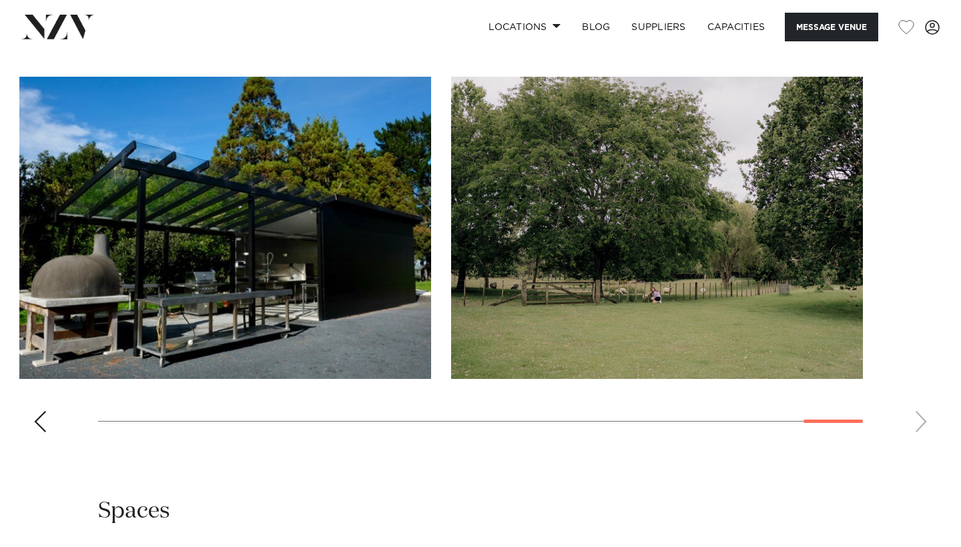
click at [924, 443] on swiper-container at bounding box center [480, 260] width 961 height 366
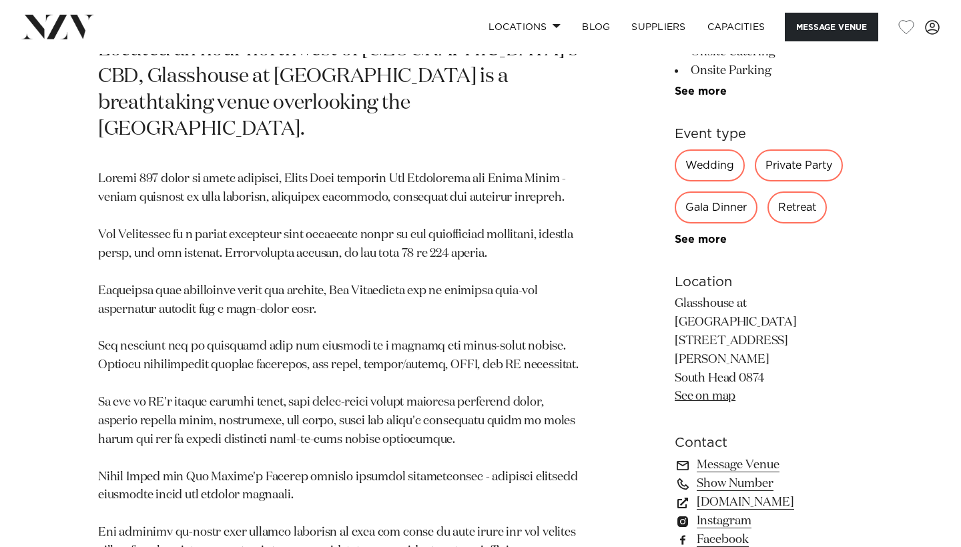
scroll to position [528, 0]
